Goal: Communication & Community: Connect with others

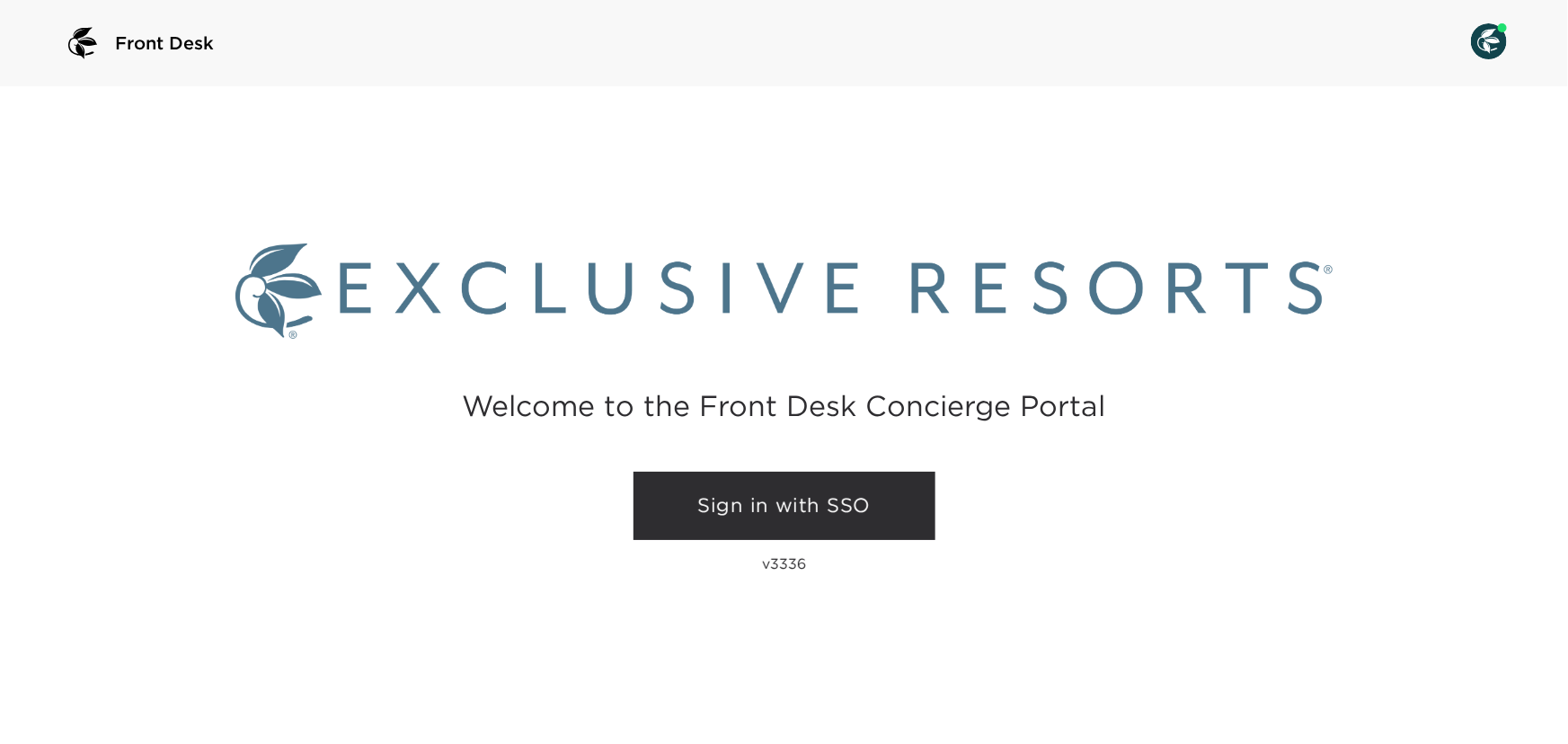
click at [785, 521] on link "Sign in with SSO" at bounding box center [784, 506] width 302 height 68
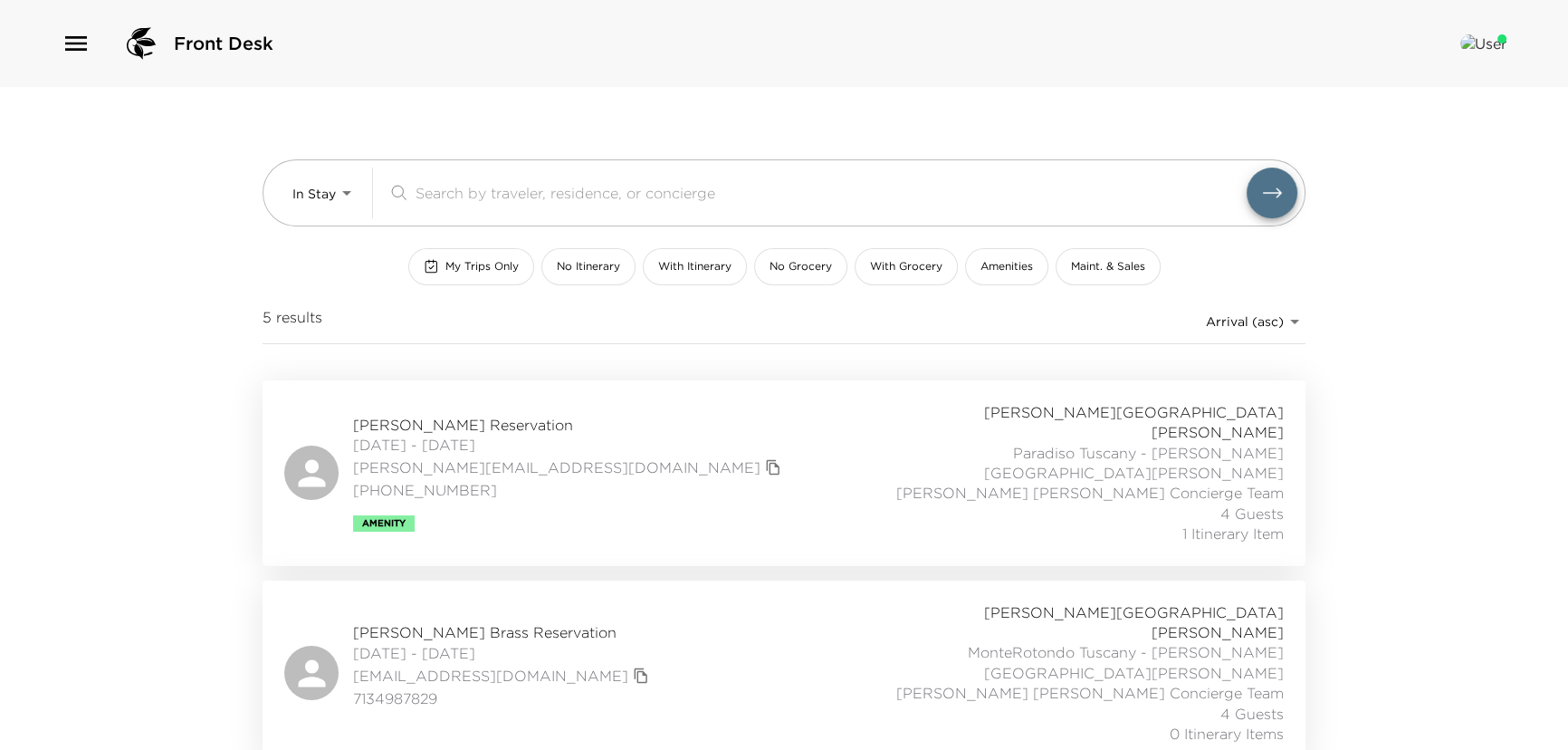
click at [73, 38] on icon "button" at bounding box center [76, 44] width 29 height 29
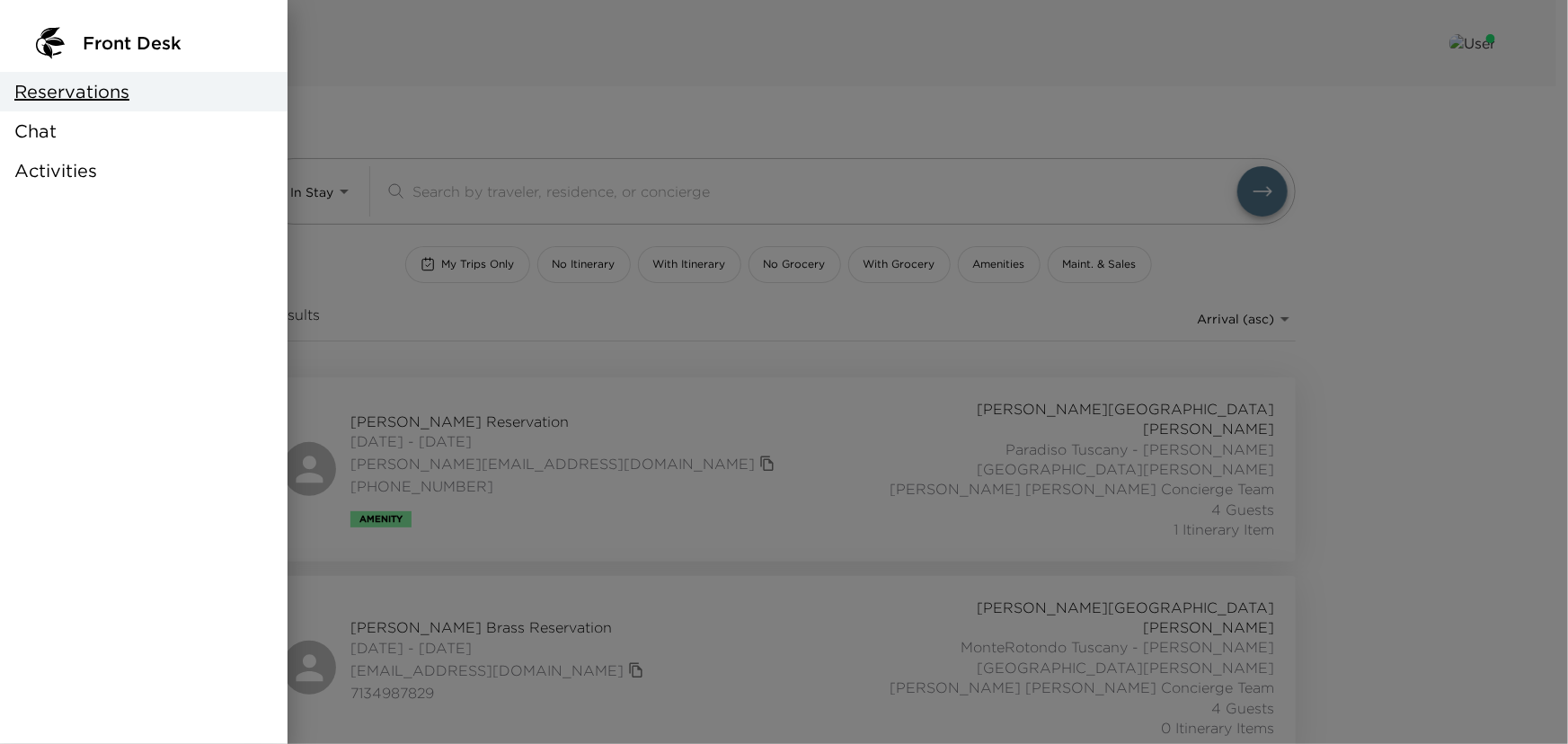
click at [63, 125] on div "Chat" at bounding box center [143, 132] width 287 height 40
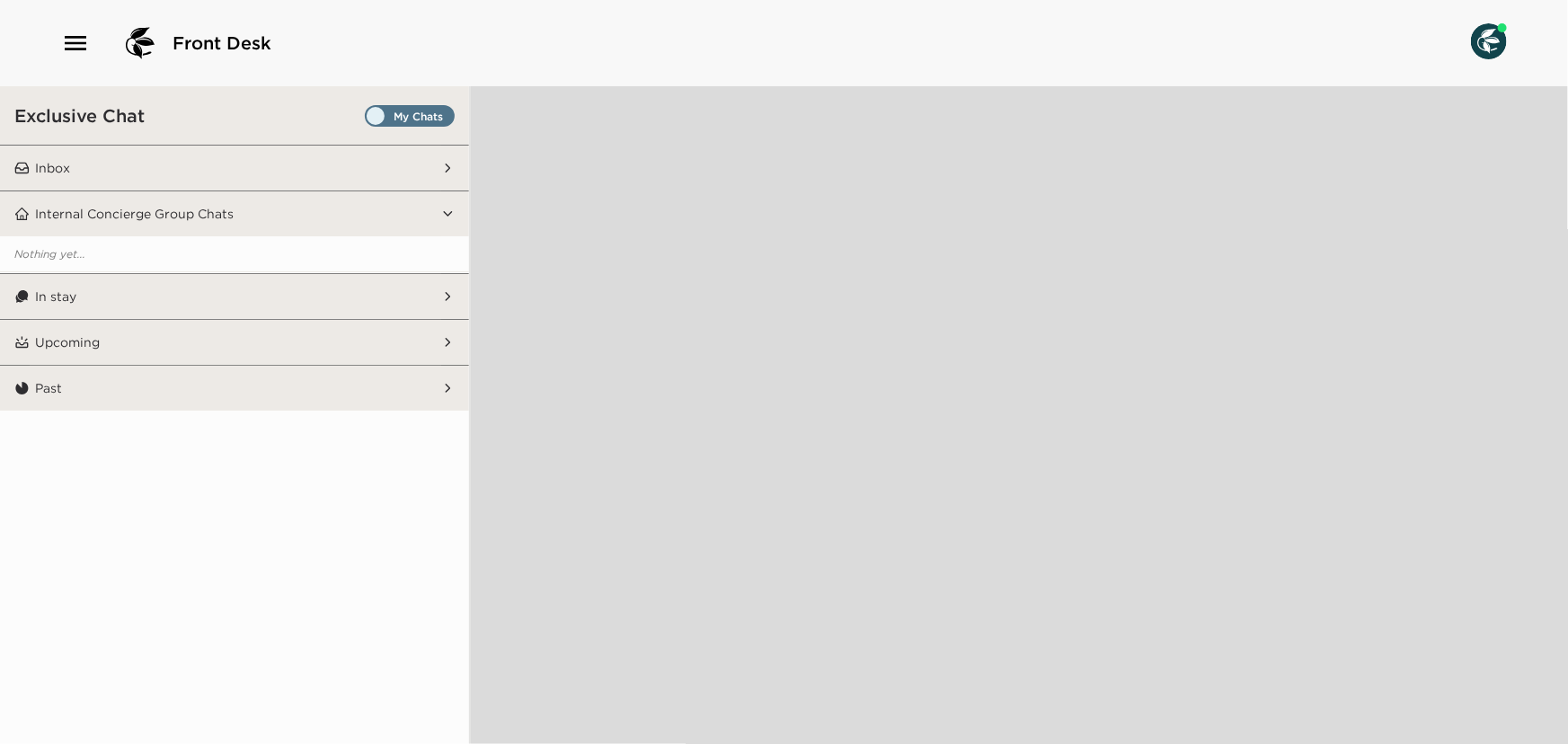
click at [422, 113] on span "Set all destinations" at bounding box center [410, 121] width 90 height 22
click at [369, 120] on input "Set all destinations" at bounding box center [369, 120] width 0 height 0
click at [419, 222] on button "Internal Concierge Group Chats" at bounding box center [235, 213] width 412 height 45
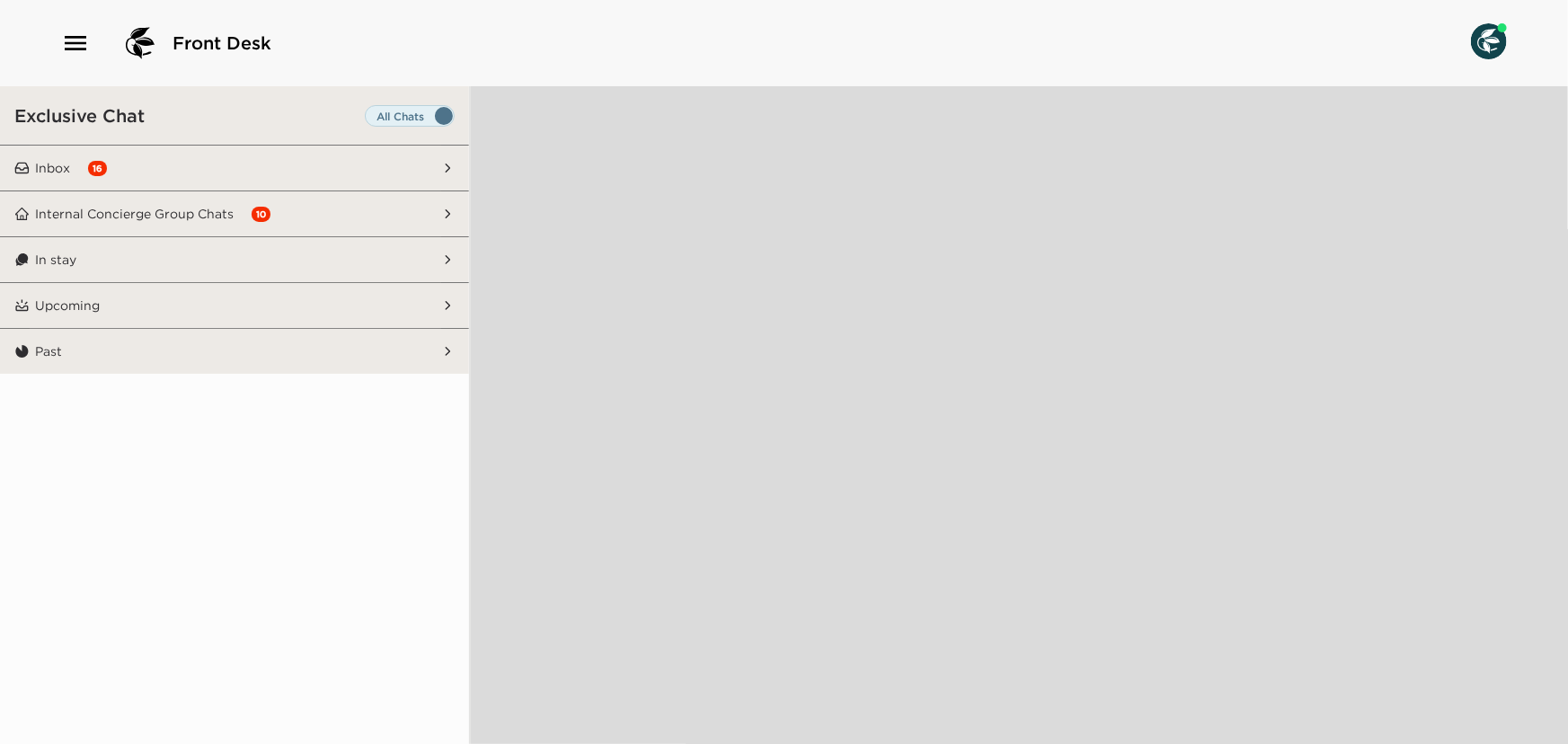
click at [401, 171] on button "Inbox 16" at bounding box center [235, 168] width 412 height 45
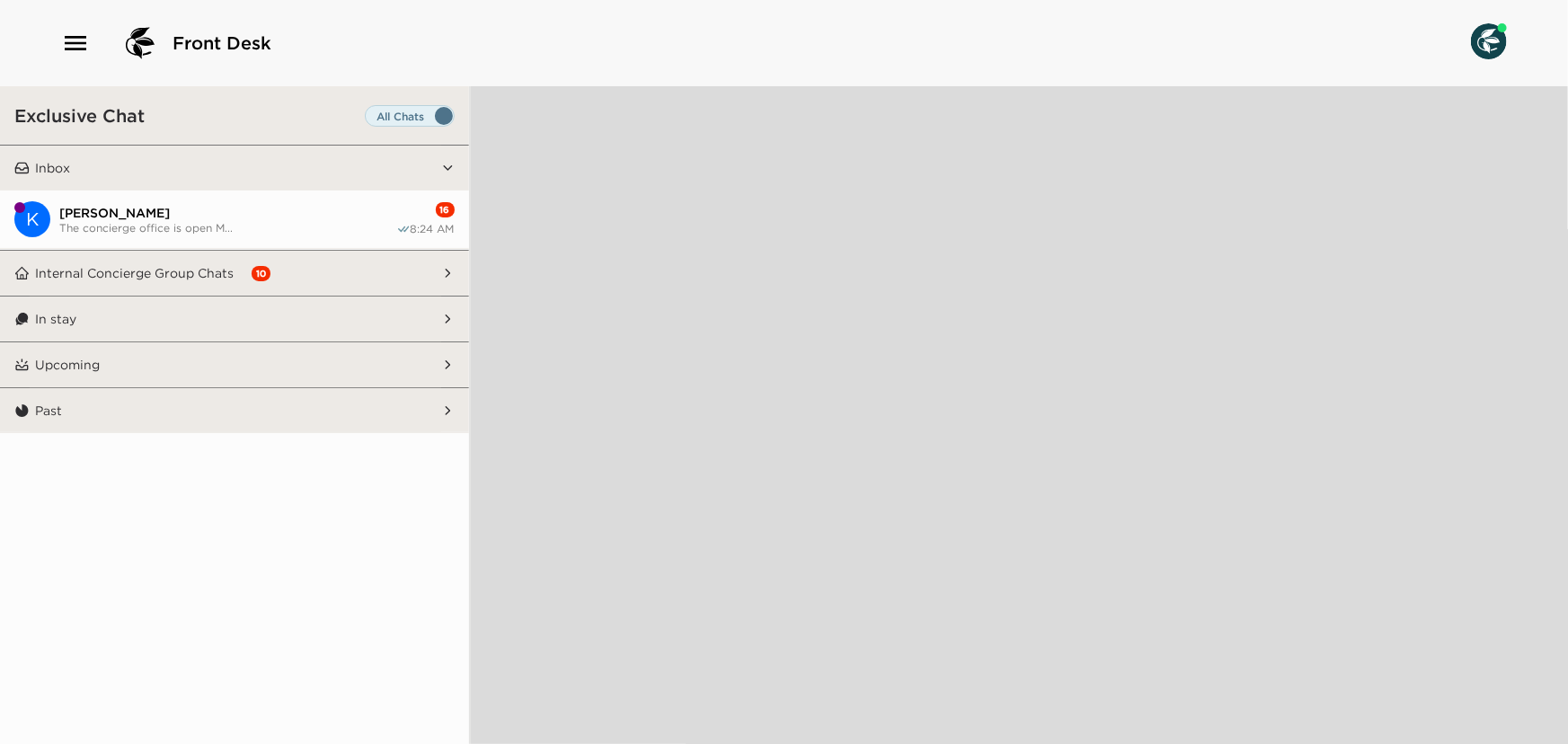
click at [387, 289] on button "Internal Concierge Group Chats 10" at bounding box center [235, 273] width 412 height 45
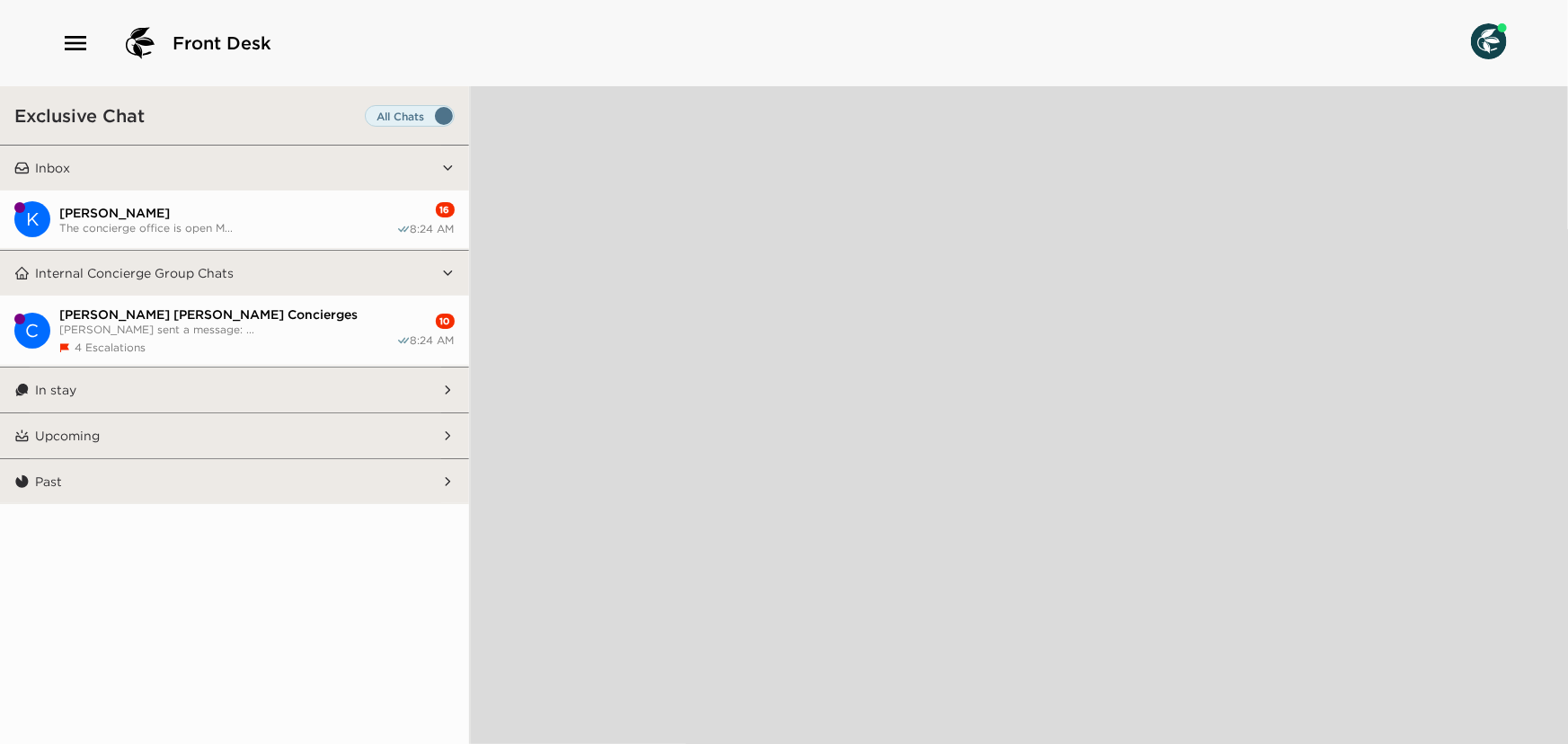
click at [305, 378] on button "In stay" at bounding box center [235, 390] width 412 height 45
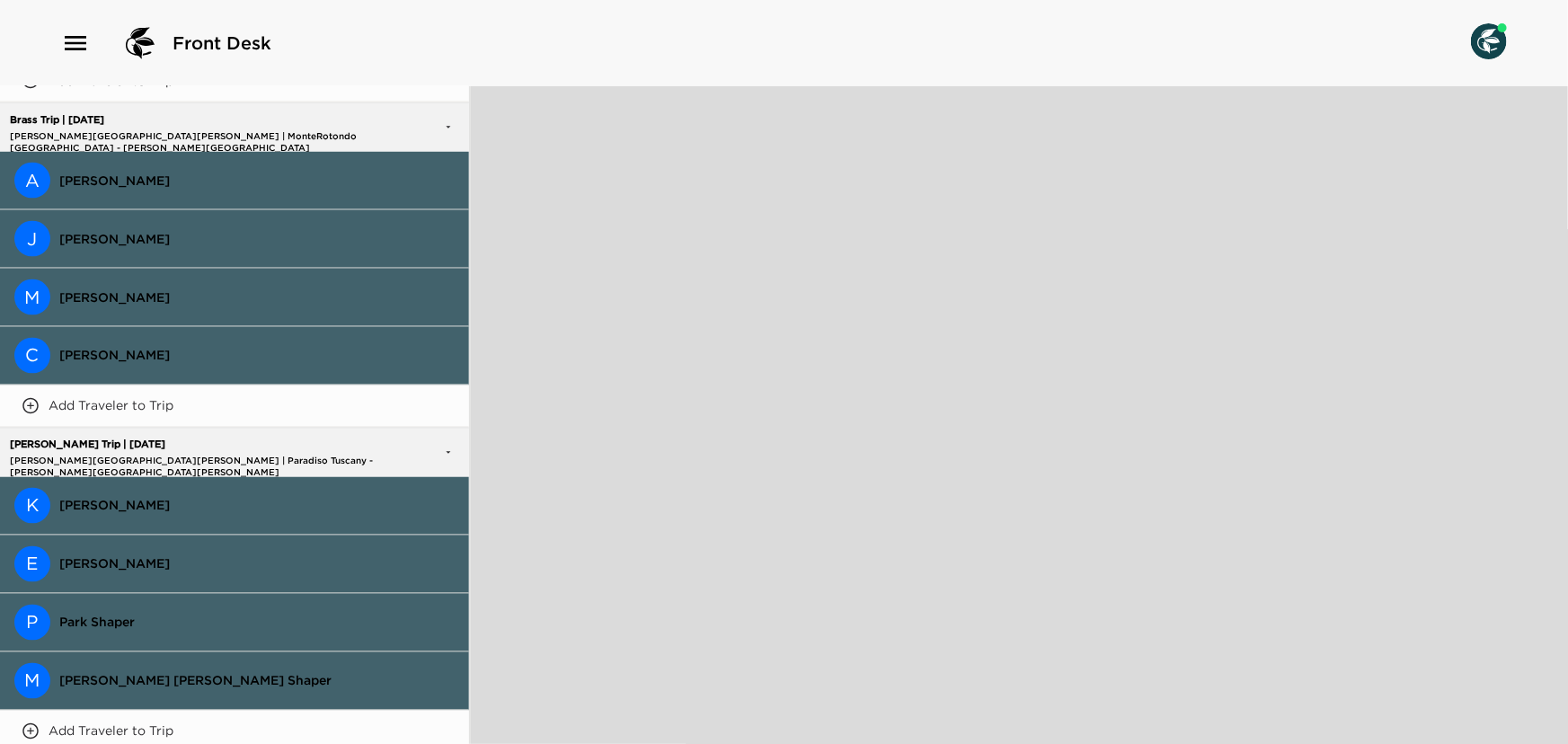
scroll to position [1470, 0]
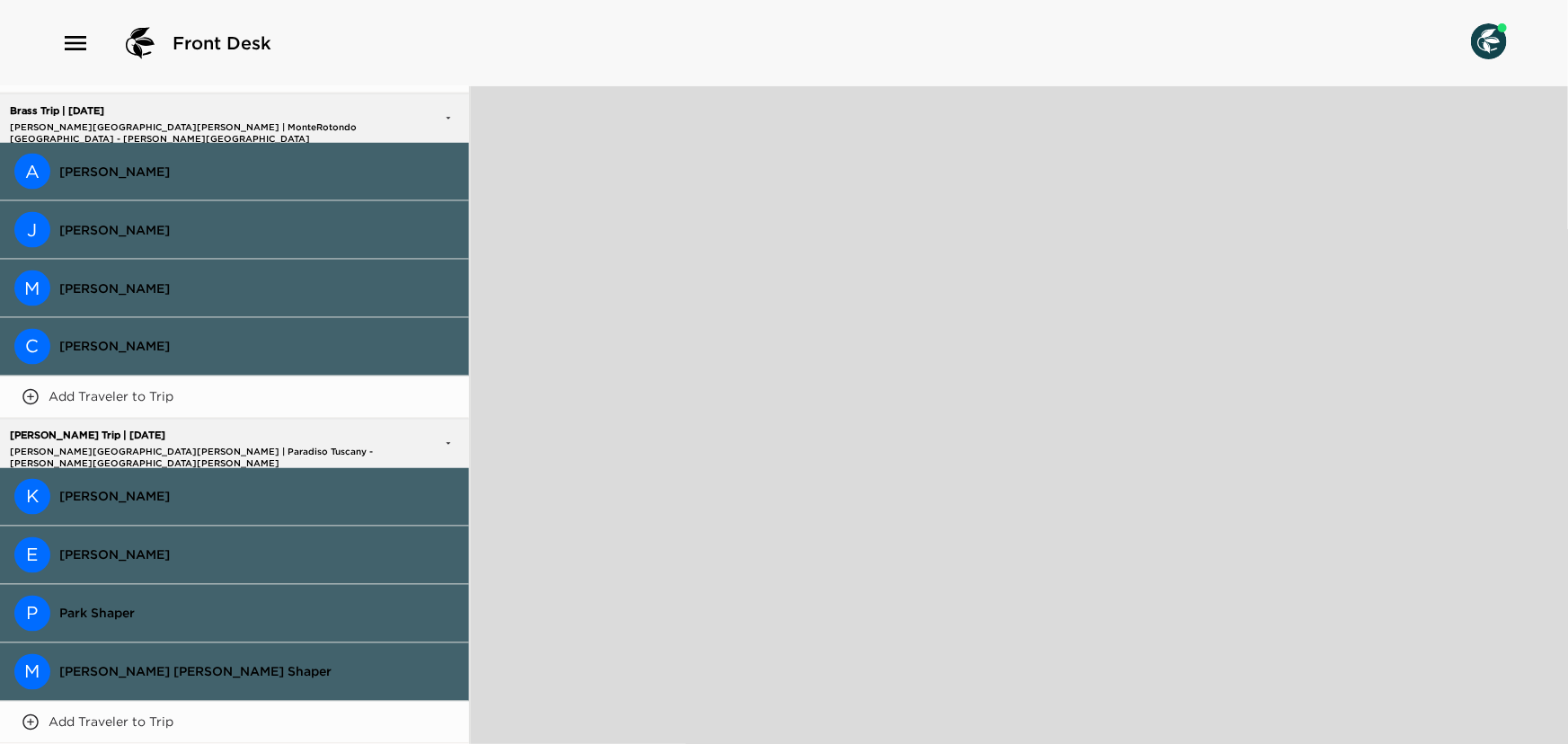
click at [130, 547] on span "Eric Anderson" at bounding box center [257, 555] width 396 height 16
